Goal: Task Accomplishment & Management: Use online tool/utility

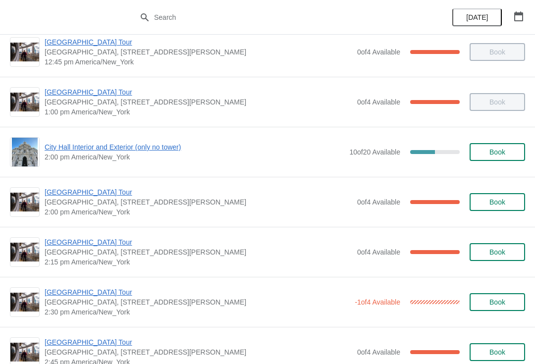
scroll to position [709, 0]
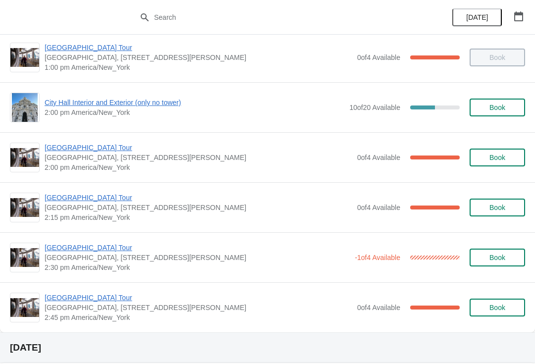
click at [99, 193] on span "[GEOGRAPHIC_DATA] Tour" at bounding box center [199, 198] width 308 height 10
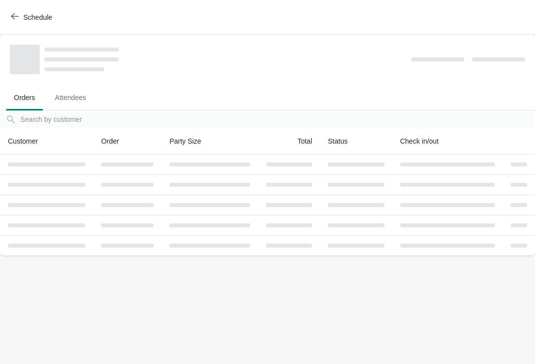
scroll to position [0, 0]
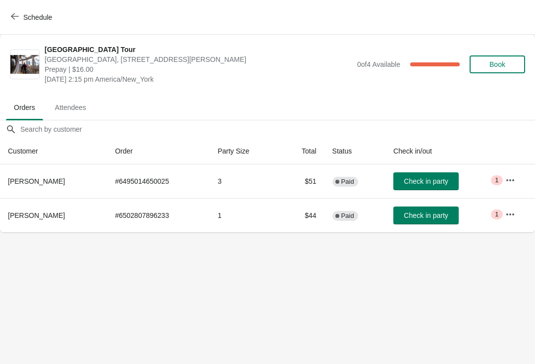
click at [419, 218] on span "Check in party" at bounding box center [426, 216] width 44 height 8
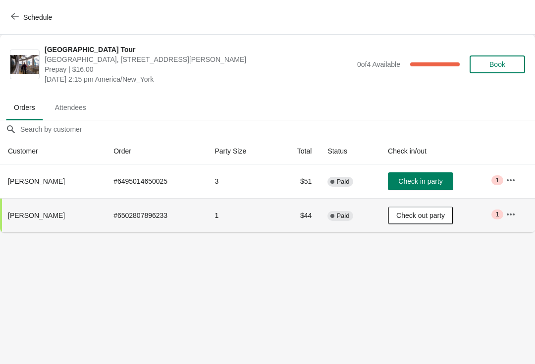
click at [19, 18] on span "Schedule" at bounding box center [32, 16] width 39 height 9
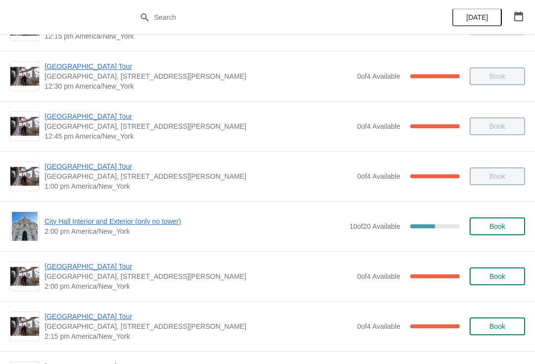
scroll to position [595, 0]
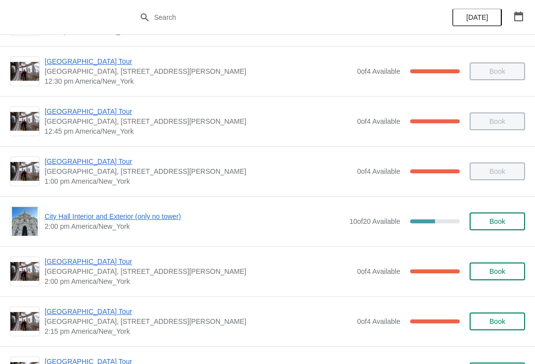
click at [57, 221] on span "City Hall Interior and Exterior (only no tower)" at bounding box center [195, 217] width 300 height 10
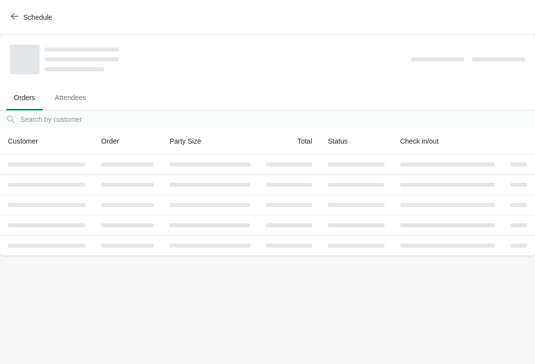
scroll to position [0, 0]
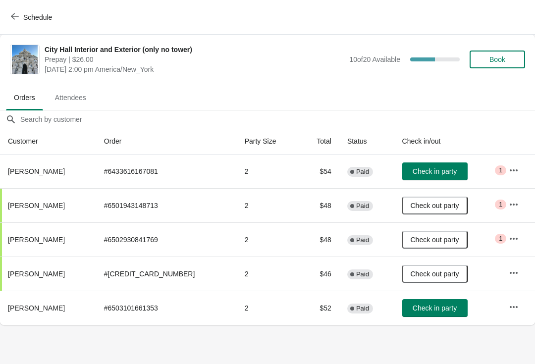
click at [402, 314] on button "Check in party" at bounding box center [434, 308] width 65 height 18
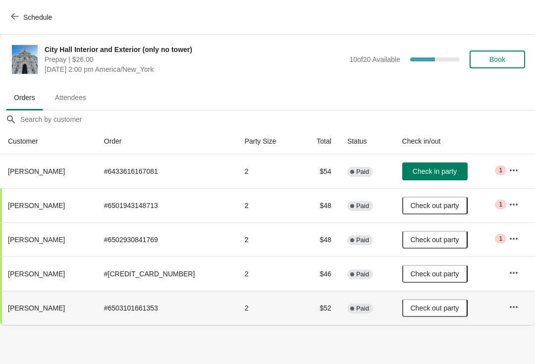
click at [444, 180] on button "Check in party" at bounding box center [434, 171] width 65 height 18
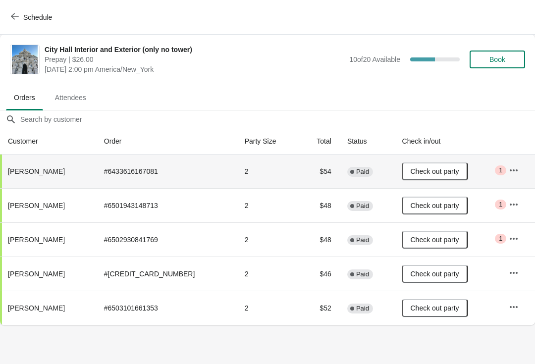
click at [31, 12] on button "Schedule" at bounding box center [32, 17] width 55 height 18
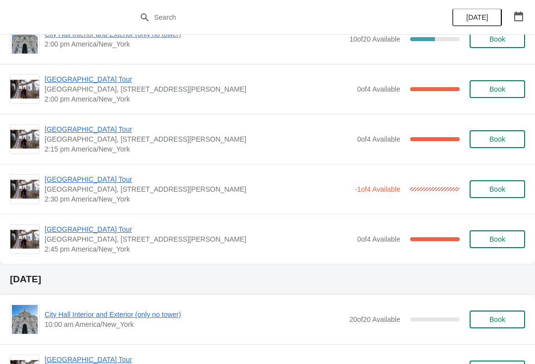
scroll to position [775, 0]
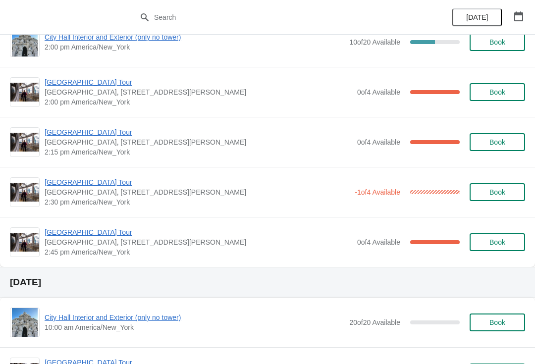
click at [105, 182] on span "[GEOGRAPHIC_DATA] Tour" at bounding box center [197, 182] width 305 height 10
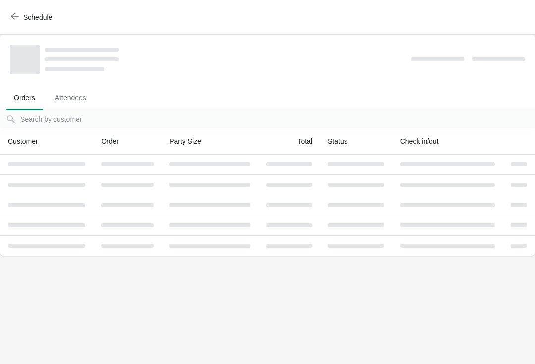
scroll to position [0, 0]
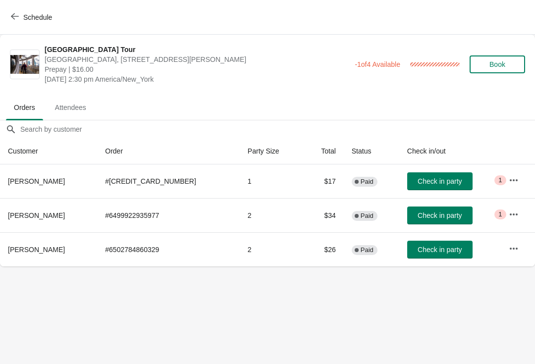
click at [445, 256] on button "Check in party" at bounding box center [439, 250] width 65 height 18
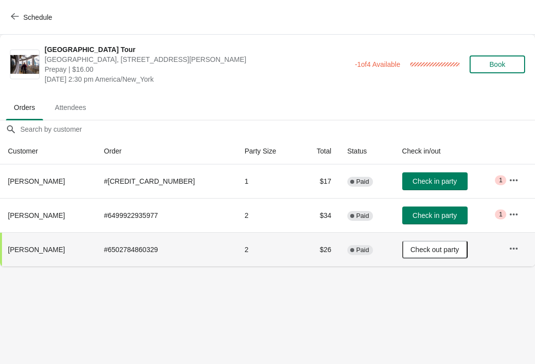
click at [453, 181] on button "Check in party" at bounding box center [434, 181] width 65 height 18
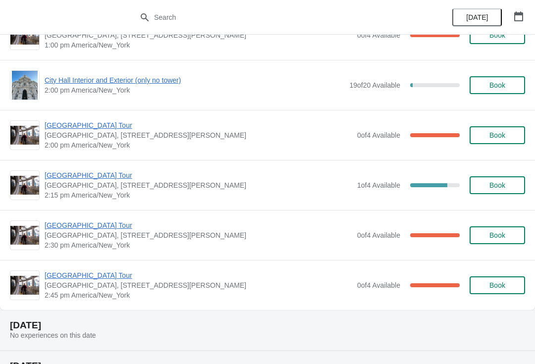
scroll to position [2800, 0]
